Goal: Task Accomplishment & Management: Manage account settings

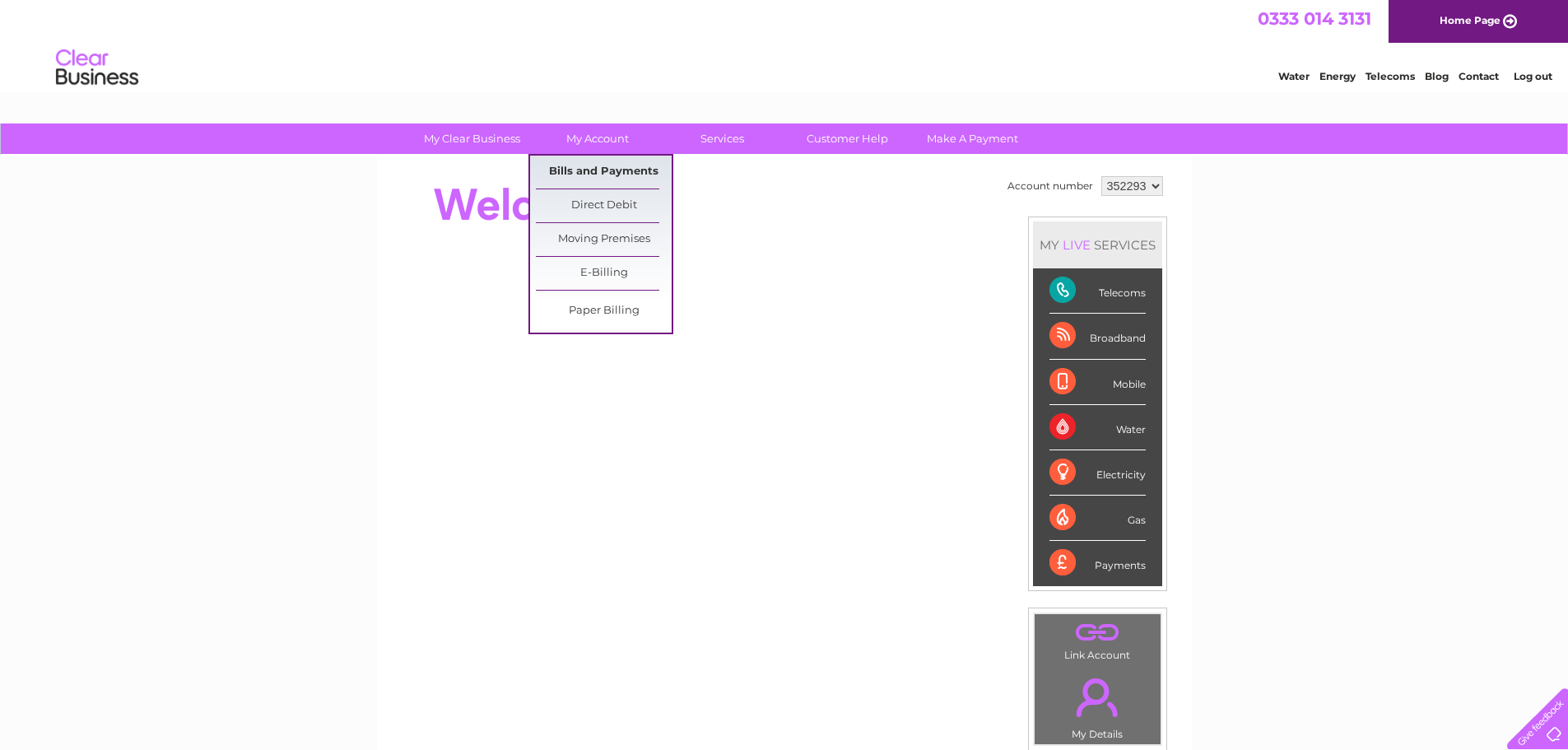
click at [589, 165] on link "Bills and Payments" at bounding box center [604, 172] width 136 height 33
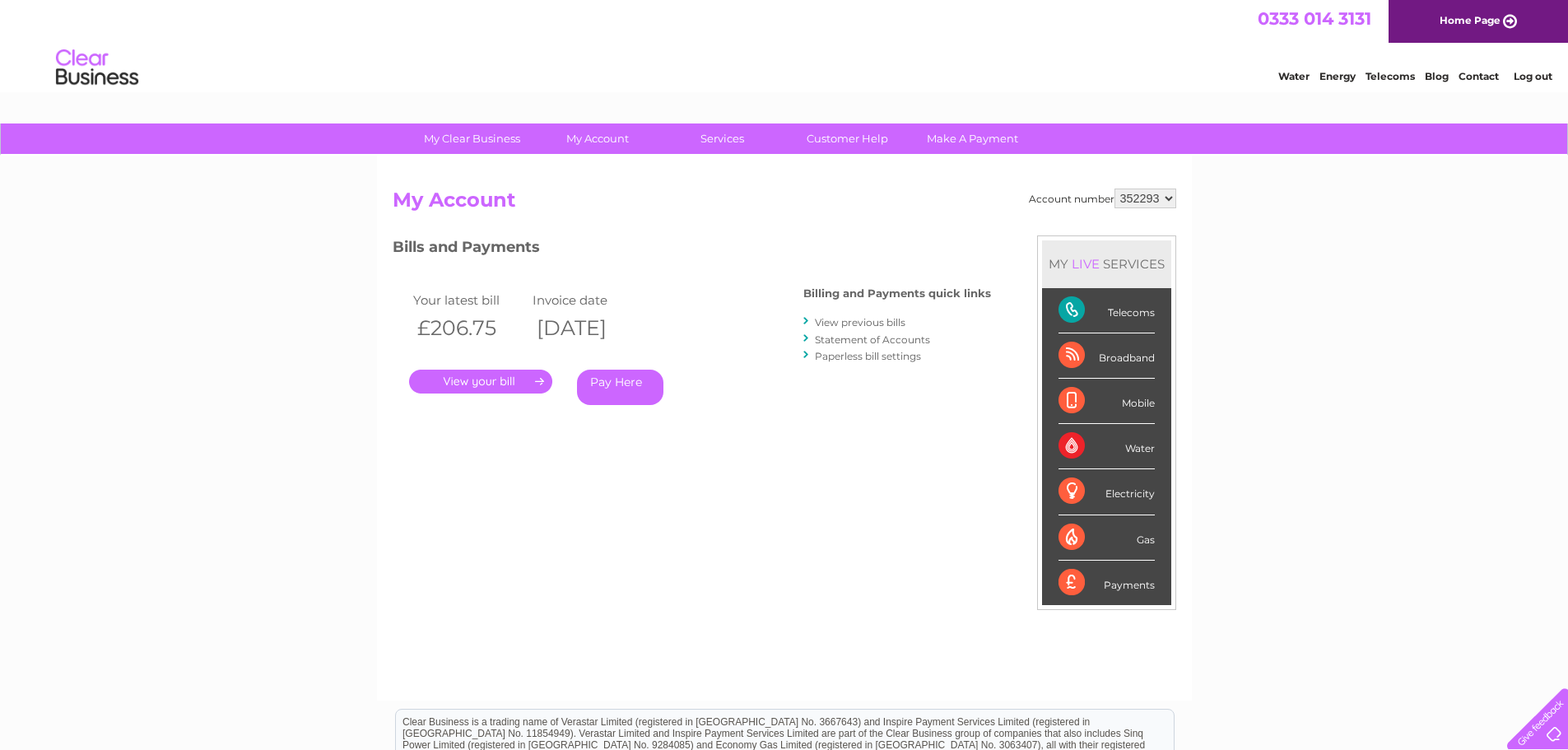
click at [496, 375] on link "." at bounding box center [481, 382] width 143 height 24
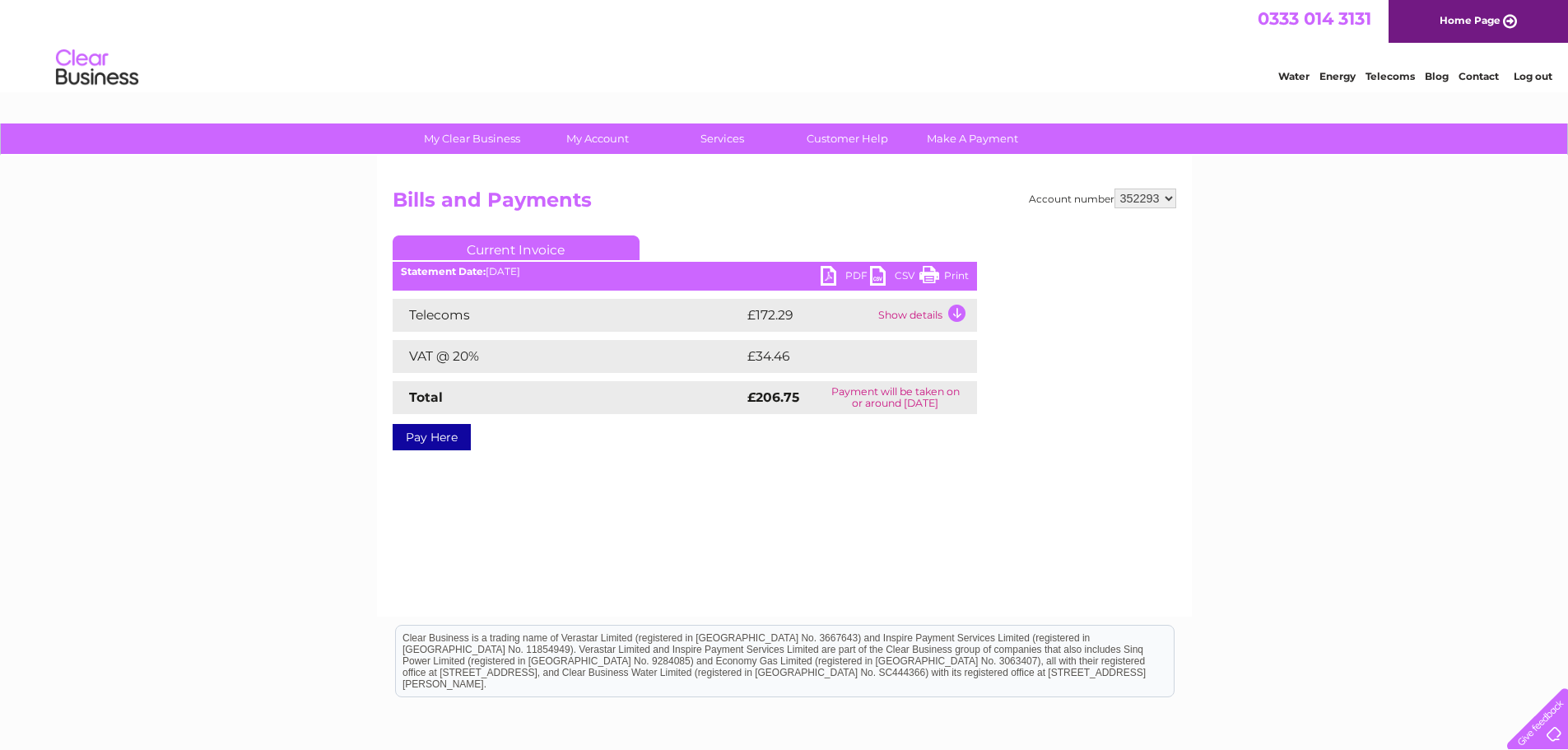
click at [847, 272] on link "PDF" at bounding box center [845, 277] width 50 height 24
